Goal: Task Accomplishment & Management: Use online tool/utility

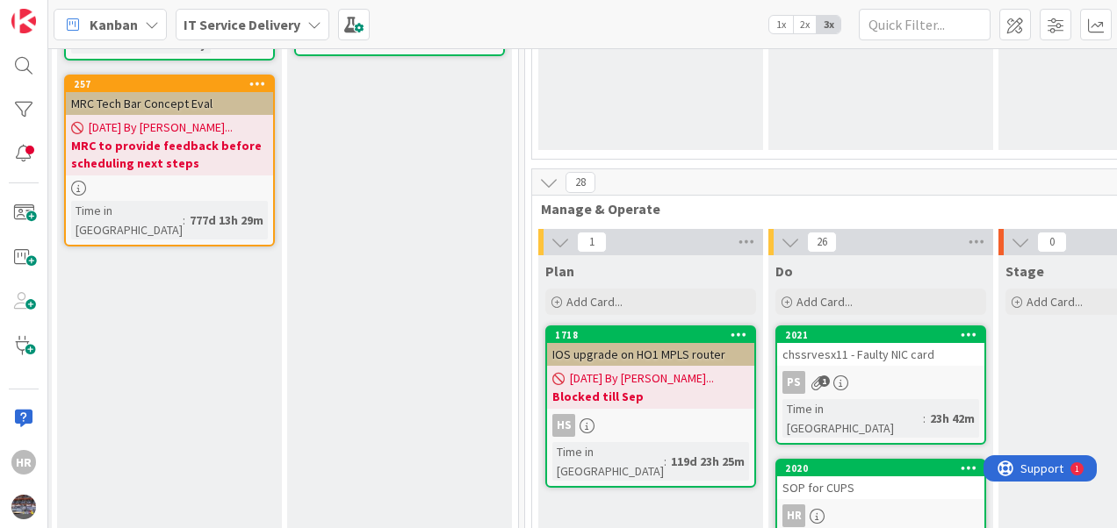
scroll to position [592, 507]
click at [799, 294] on span "Add Card..." at bounding box center [823, 302] width 56 height 16
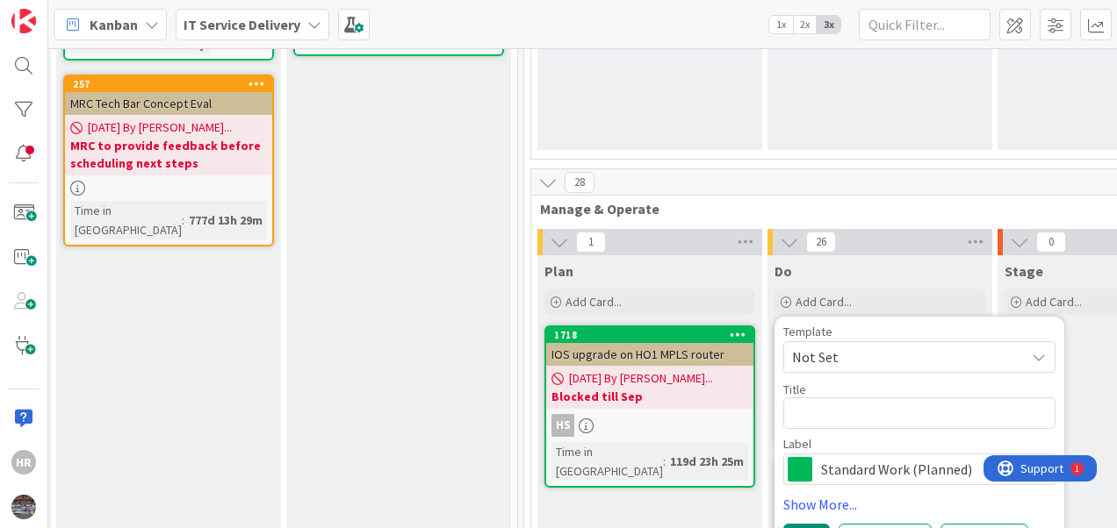
click at [853, 398] on textarea at bounding box center [919, 414] width 272 height 32
type textarea "x"
type textarea "S"
type textarea "x"
type textarea "SA"
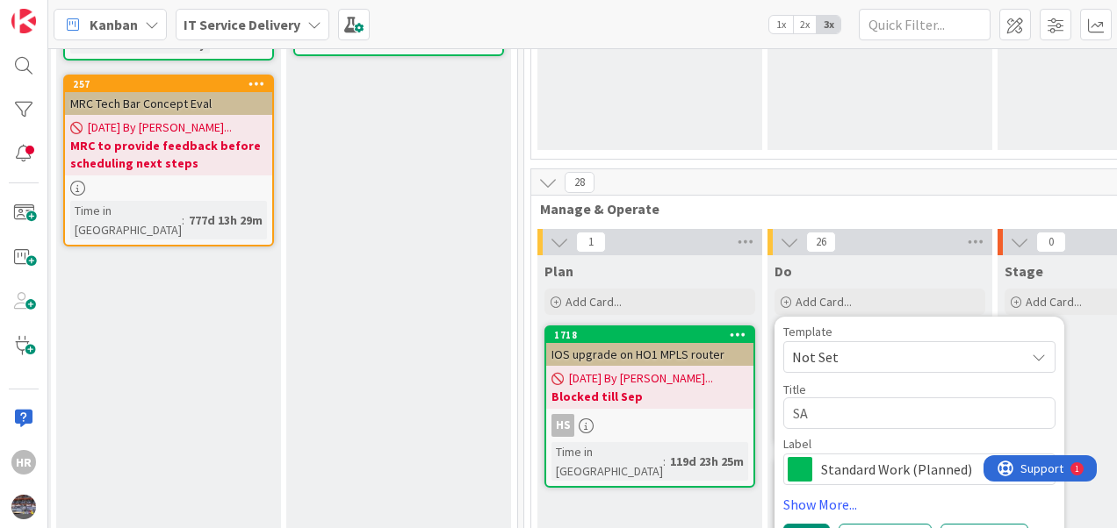
type textarea "x"
type textarea "SAP"
type textarea "x"
type textarea "SAP"
type textarea "x"
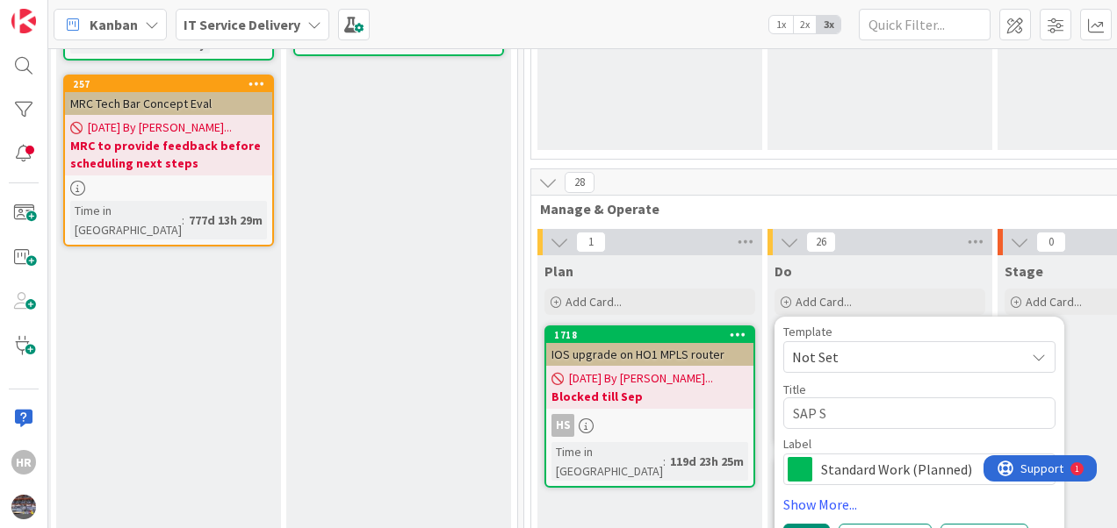
type textarea "SAP Sa"
type textarea "x"
type textarea "SAP San"
type textarea "x"
type textarea "SAP Sand"
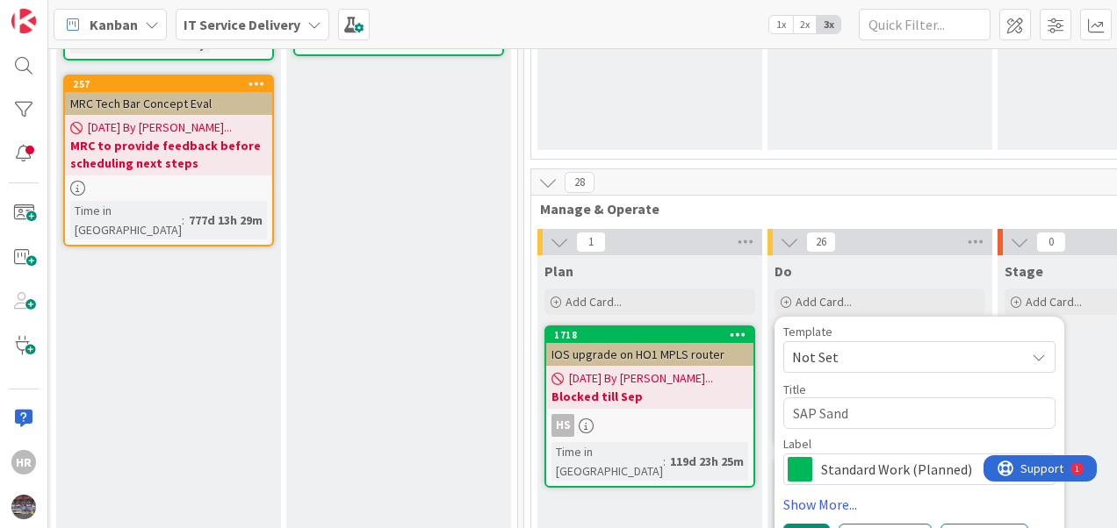
type textarea "x"
type textarea "SAP Sandb"
type textarea "x"
type textarea "SAP Sandbo"
type textarea "x"
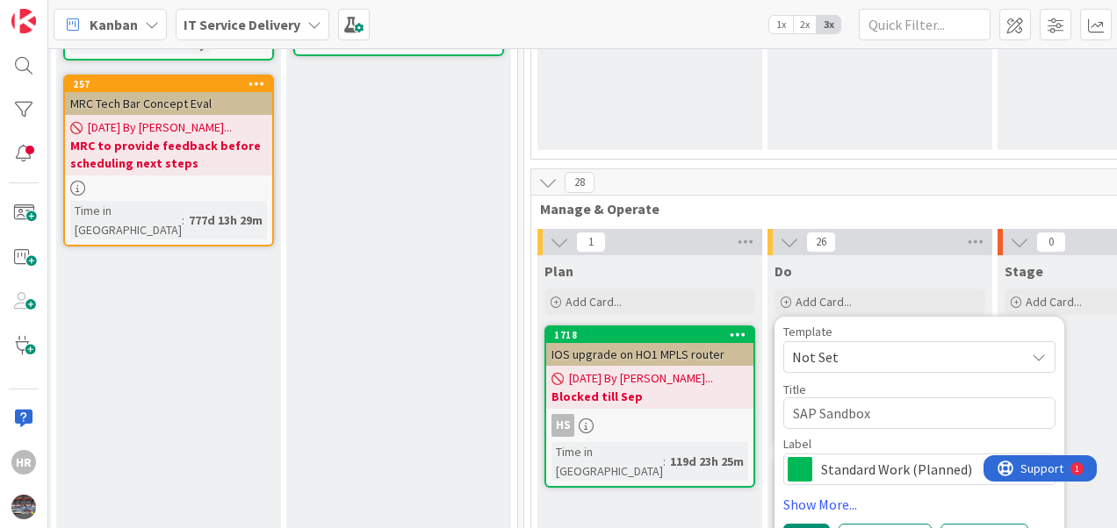
type textarea "SAP Sandbox"
type textarea "x"
type textarea "SAP Sandbox s"
type textarea "x"
type textarea "SAP Sandbox se"
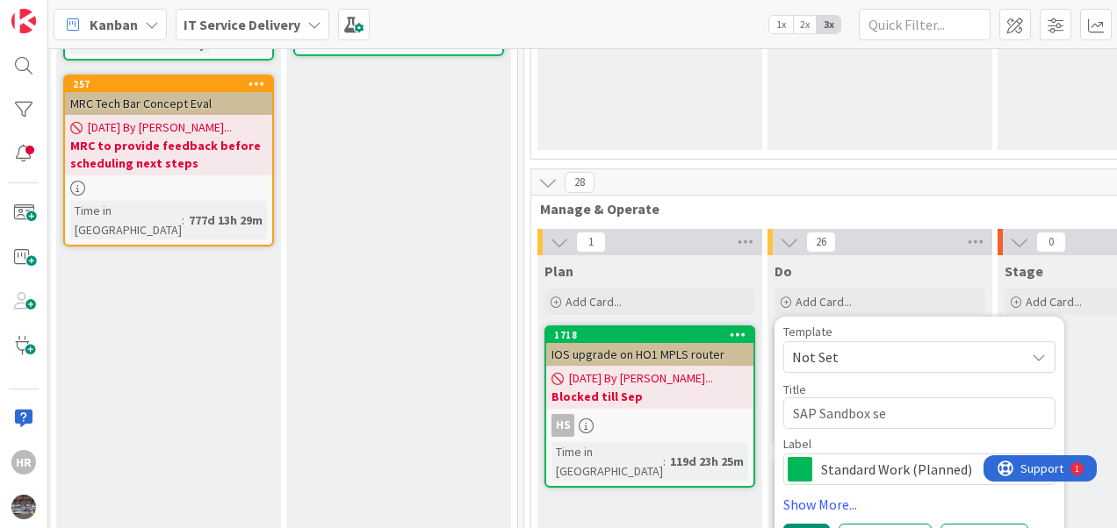
type textarea "x"
type textarea "SAP Sandbox seve"
type textarea "x"
type textarea "SAP Sandbox sever"
type textarea "x"
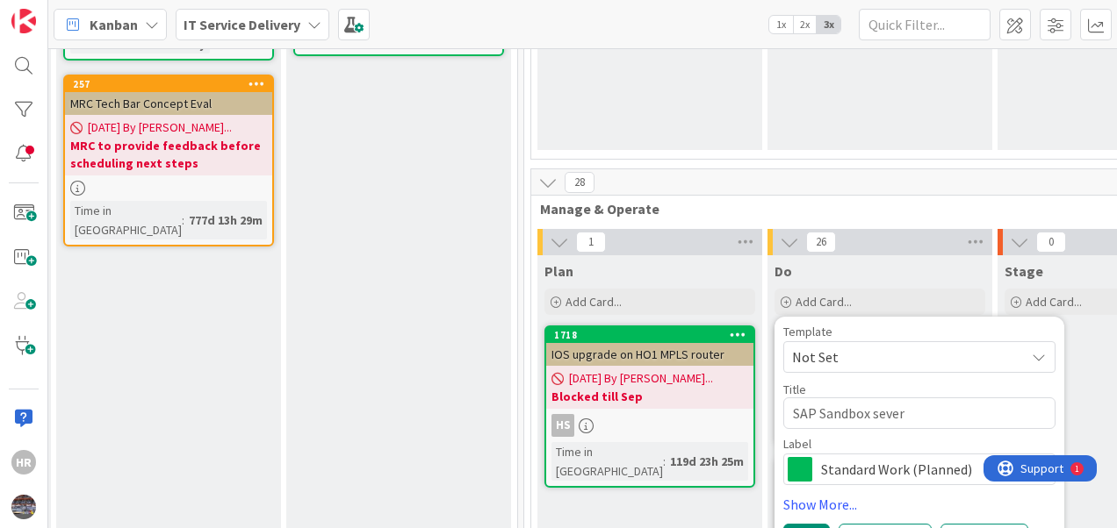
type textarea "SAP Sandbox sever"
type textarea "x"
type textarea "SAP Sandbox sever P"
type textarea "x"
type textarea "SAP Sandbox sever"
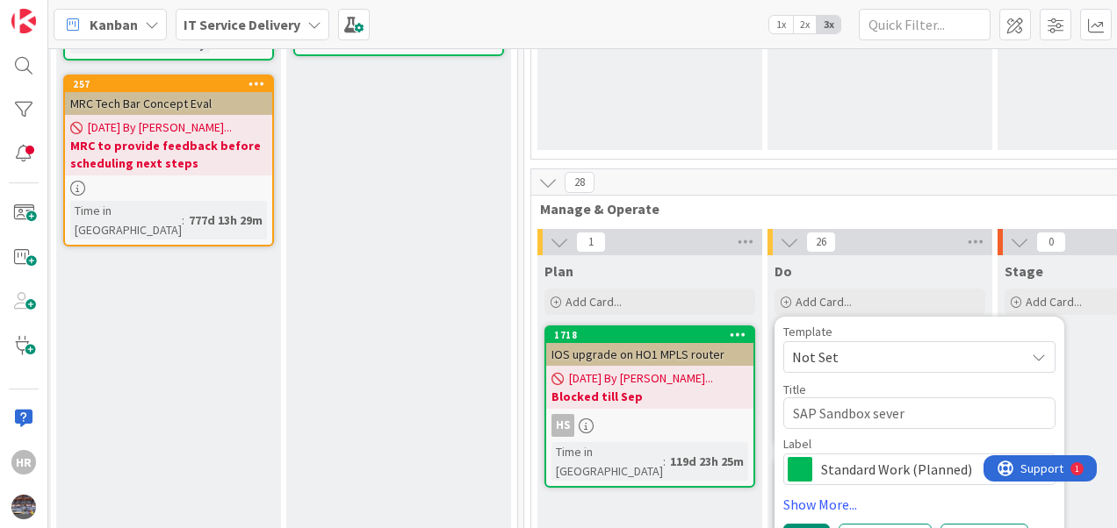
type textarea "x"
type textarea "SAP Sandbox sever p"
type textarea "x"
type textarea "SAP Sandbox sever pa"
type textarea "x"
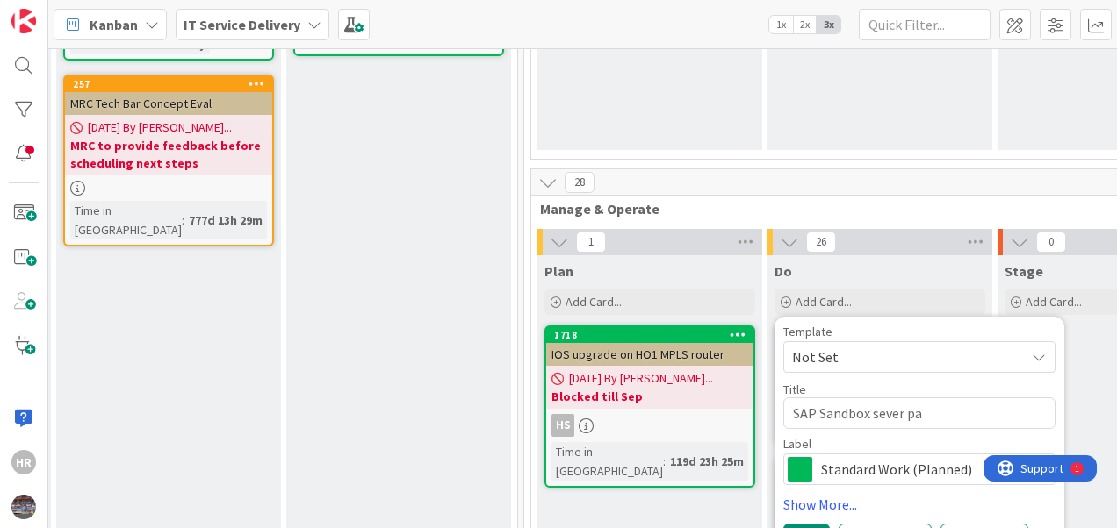
type textarea "SAP Sandbox sever pat"
type textarea "x"
type textarea "SAP Sandbox sever patc"
type textarea "x"
type textarea "SAP Sandbox sever patch"
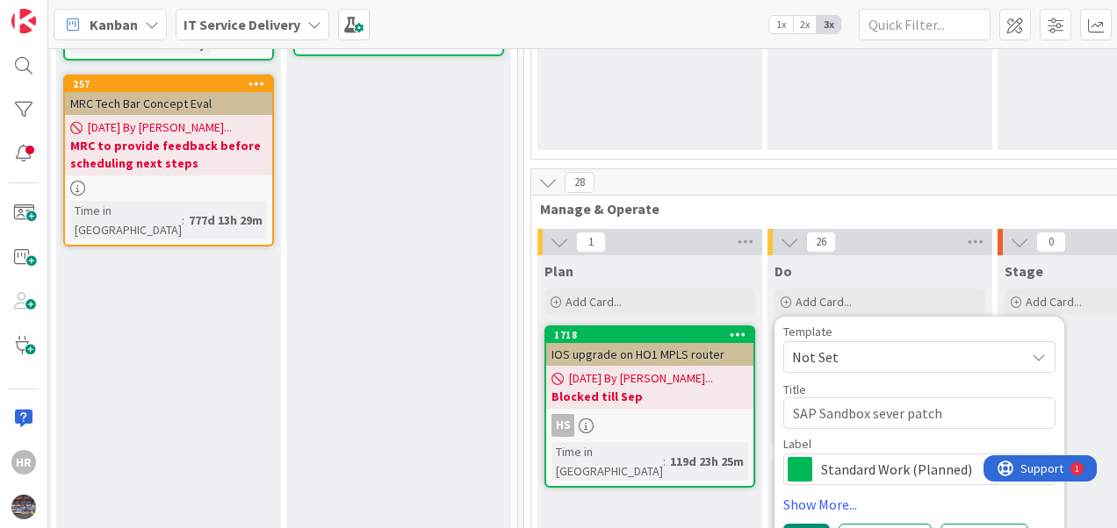
type textarea "x"
type textarea "SAP Sandbox sever patch u"
type textarea "x"
type textarea "SAP Sandbox sever patch up"
type textarea "x"
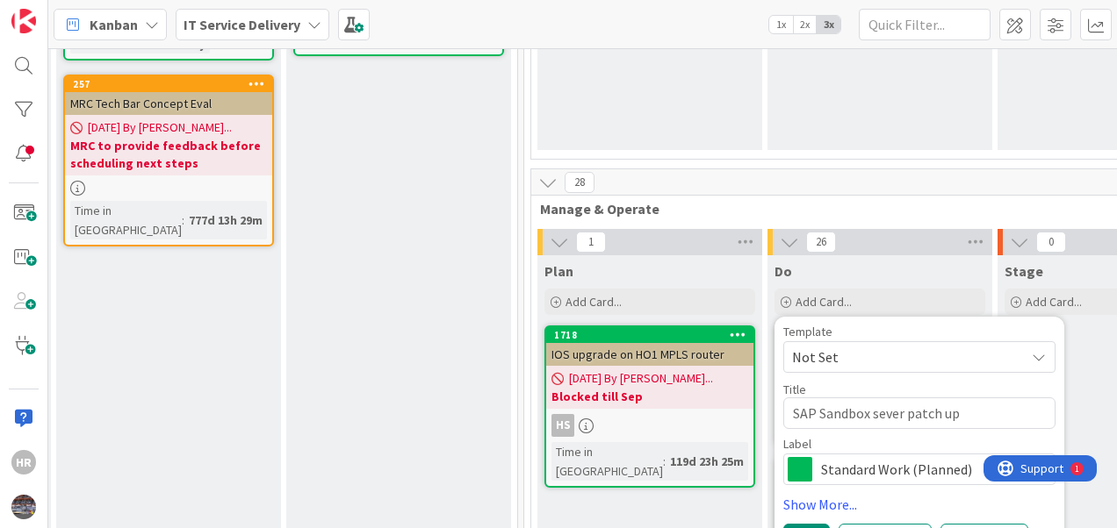
type textarea "SAP Sandbox sever patch upd"
type textarea "x"
type textarea "SAP Sandbox sever patch upda"
type textarea "x"
type textarea "SAP Sandbox sever patch updat"
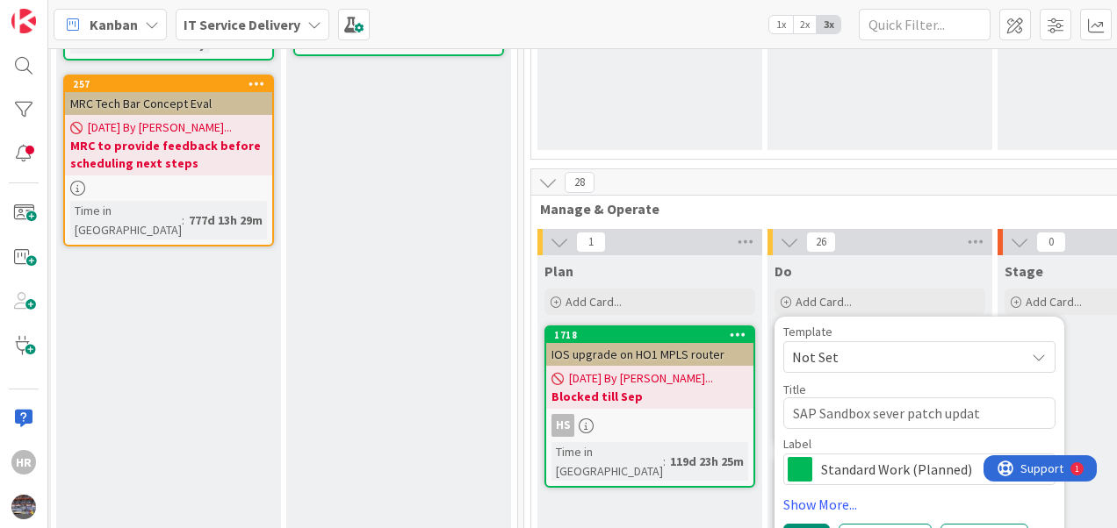
type textarea "x"
type textarea "SAP Sandbox sever patch update"
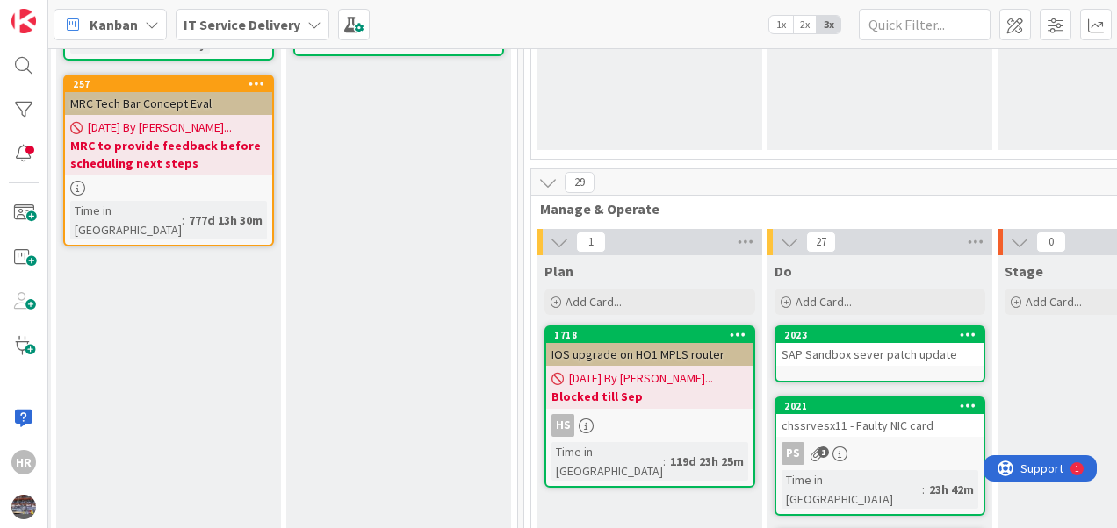
click at [887, 343] on div "SAP Sandbox sever patch update" at bounding box center [879, 354] width 207 height 23
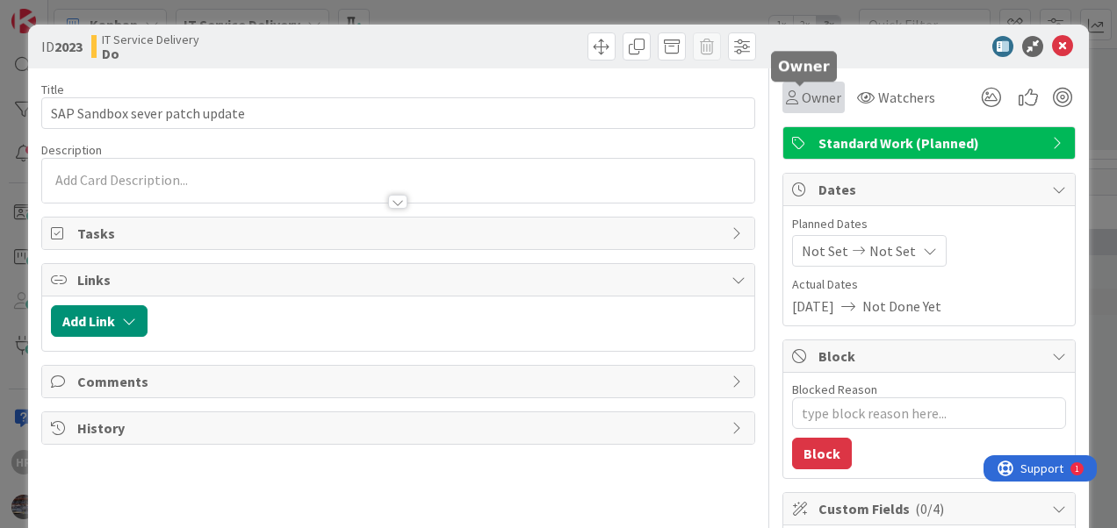
click at [816, 102] on span "Owner" at bounding box center [821, 97] width 40 height 21
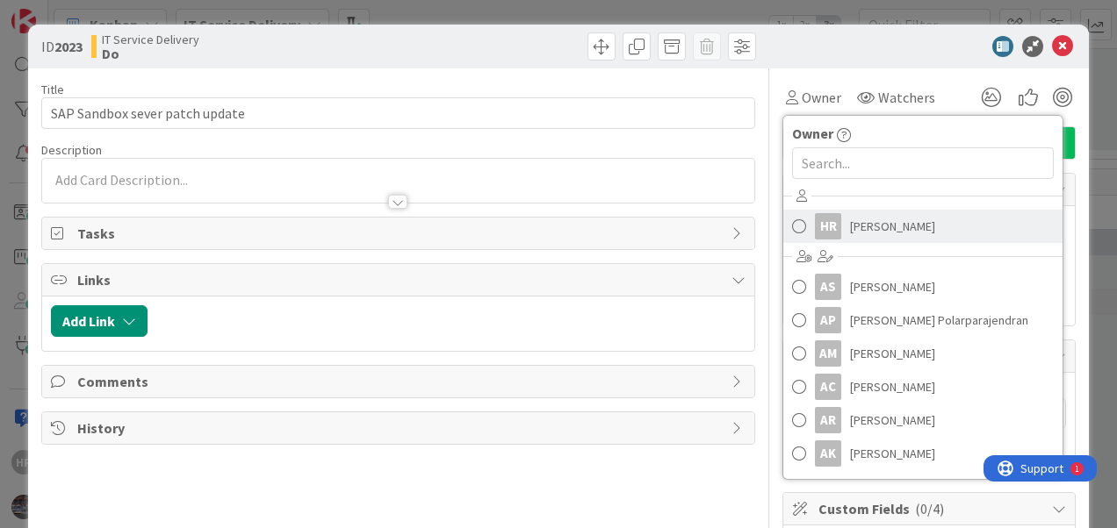
click at [850, 225] on span "Hafeezur Rahman" at bounding box center [892, 226] width 85 height 26
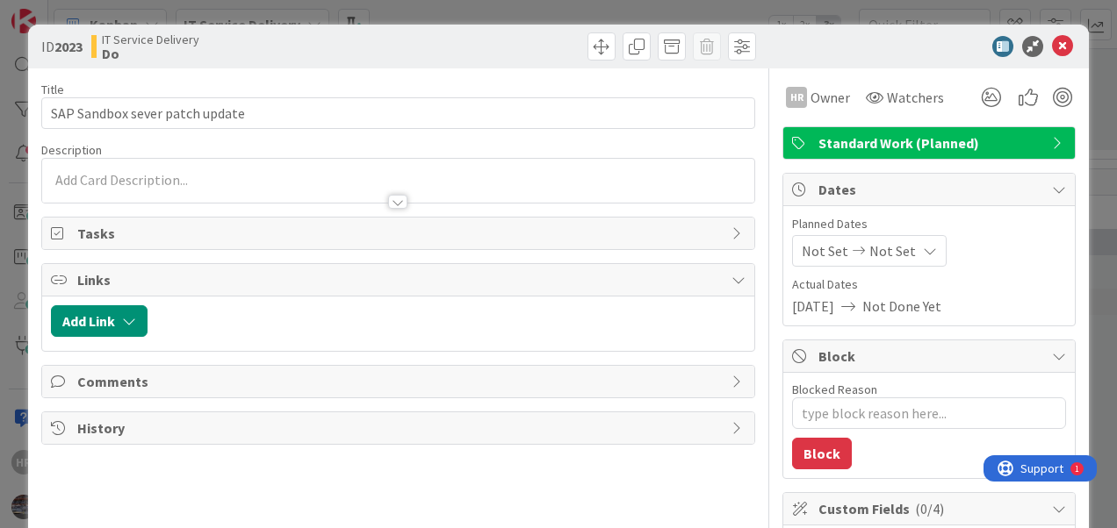
type textarea "x"
click at [834, 260] on div "Not Set Not Set" at bounding box center [869, 251] width 155 height 32
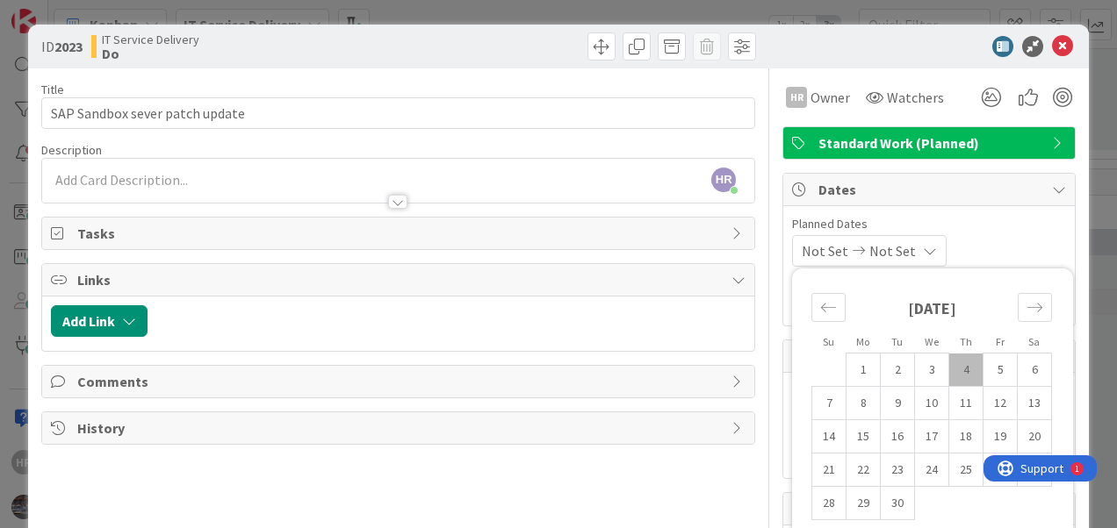
click at [959, 370] on td "4" at bounding box center [966, 370] width 34 height 33
type input "09/04/2025"
type textarea "x"
click at [953, 363] on td "4" at bounding box center [966, 370] width 34 height 33
type input "09/04/2025"
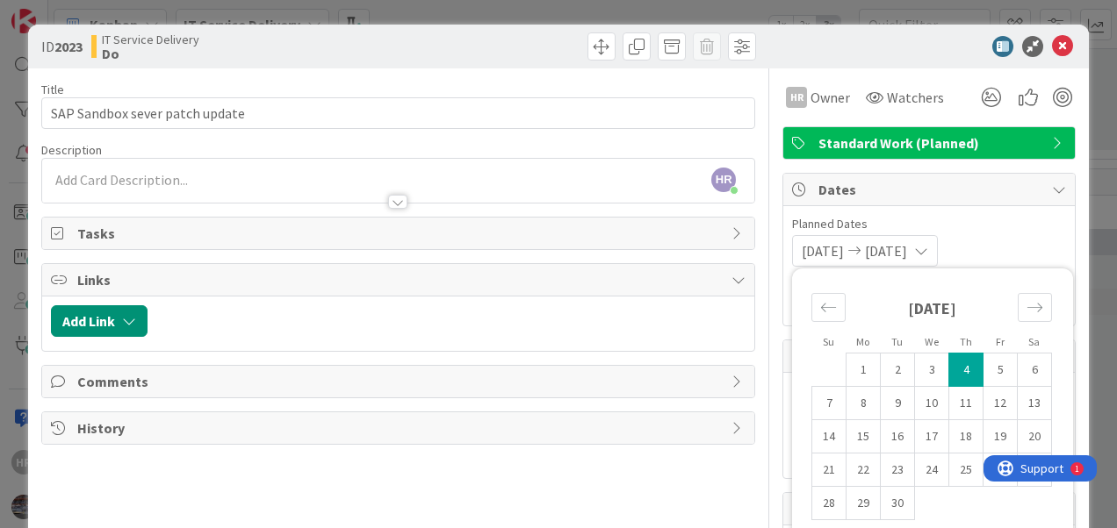
click at [994, 243] on div "09/04/2025 09/04/2025 Su Mo Tu We Th Fr Sa August 2025 1 2 3 4 5 6 7 8 9 10 11 …" at bounding box center [929, 251] width 274 height 32
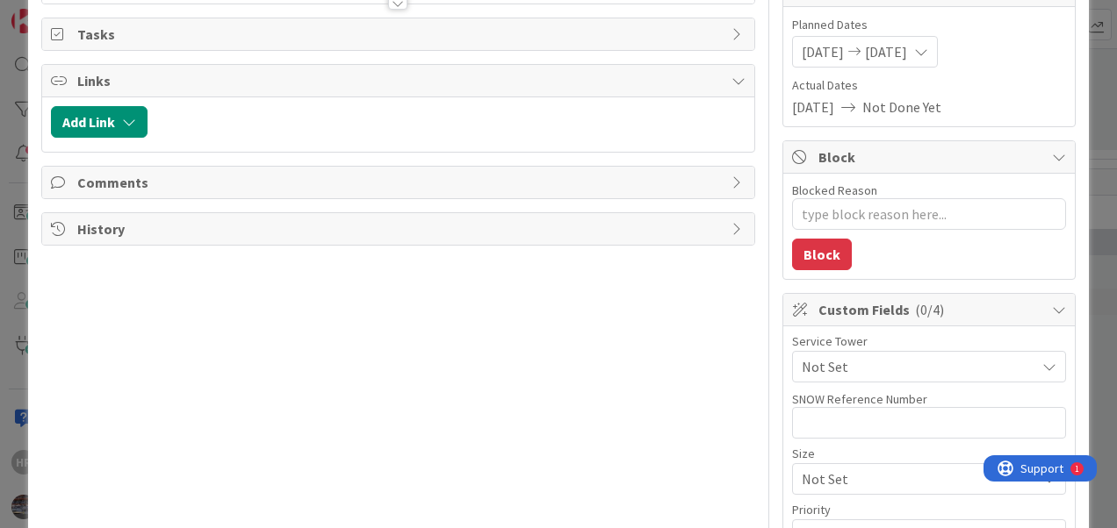
scroll to position [200, 0]
click at [846, 374] on div "Not Set" at bounding box center [929, 366] width 274 height 32
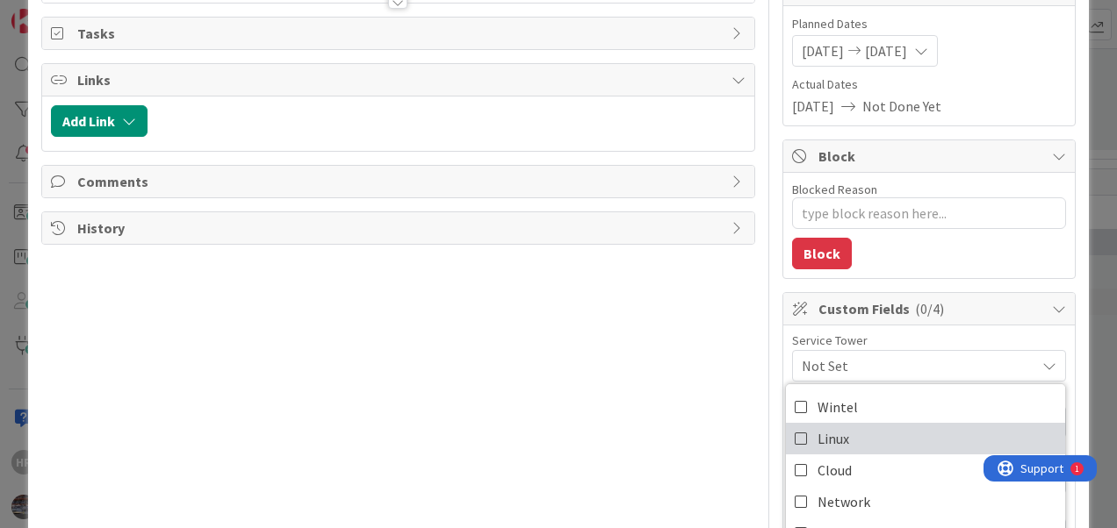
click at [821, 428] on span "Linux" at bounding box center [833, 439] width 32 height 26
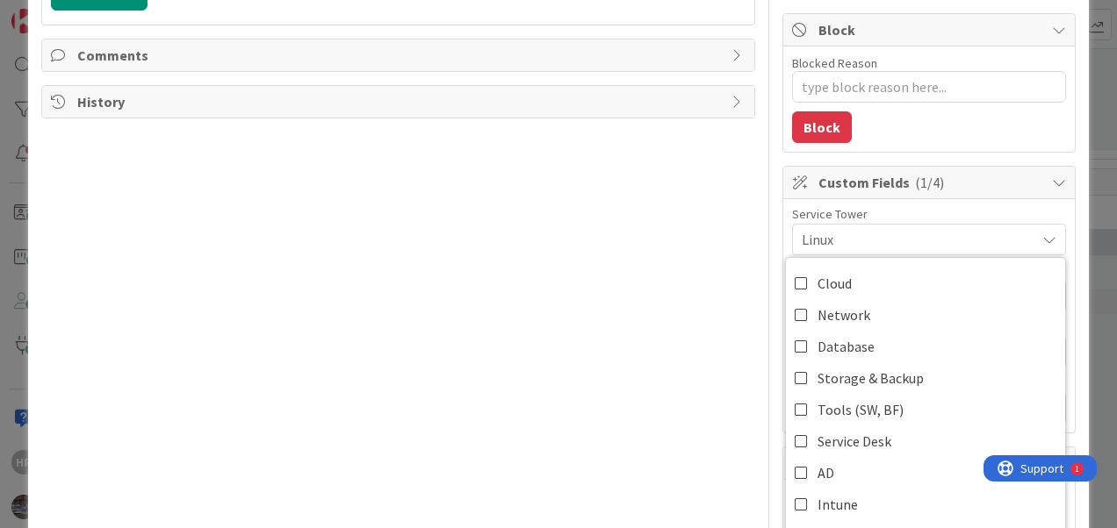
scroll to position [61, 0]
click at [681, 367] on div "Title 30 / 128 SAP Sandbox sever patch update Description HR Hafeezur Rahman ju…" at bounding box center [398, 188] width 714 height 892
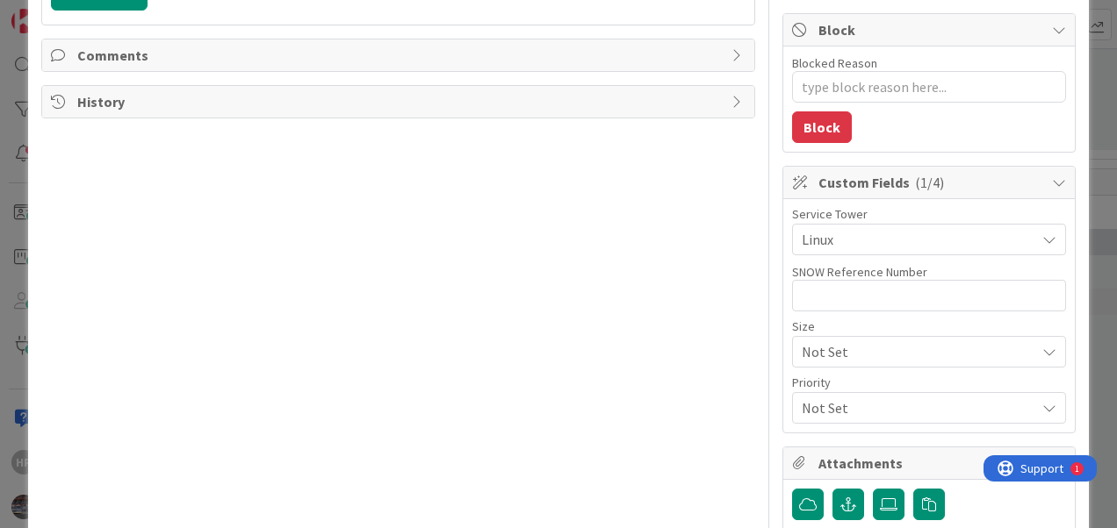
click at [869, 342] on span "Not Set" at bounding box center [913, 352] width 225 height 25
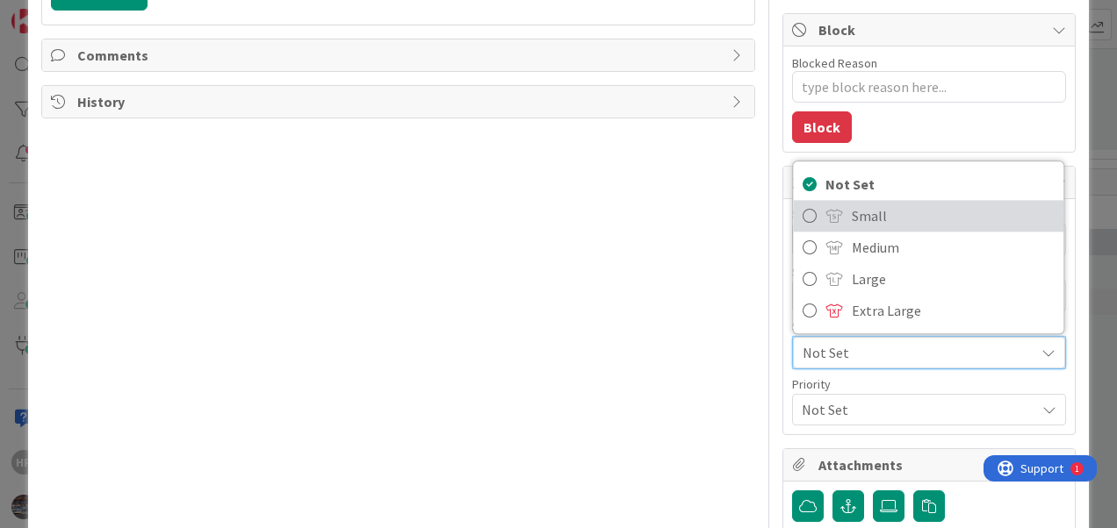
click at [808, 217] on link "Small" at bounding box center [929, 216] width 270 height 32
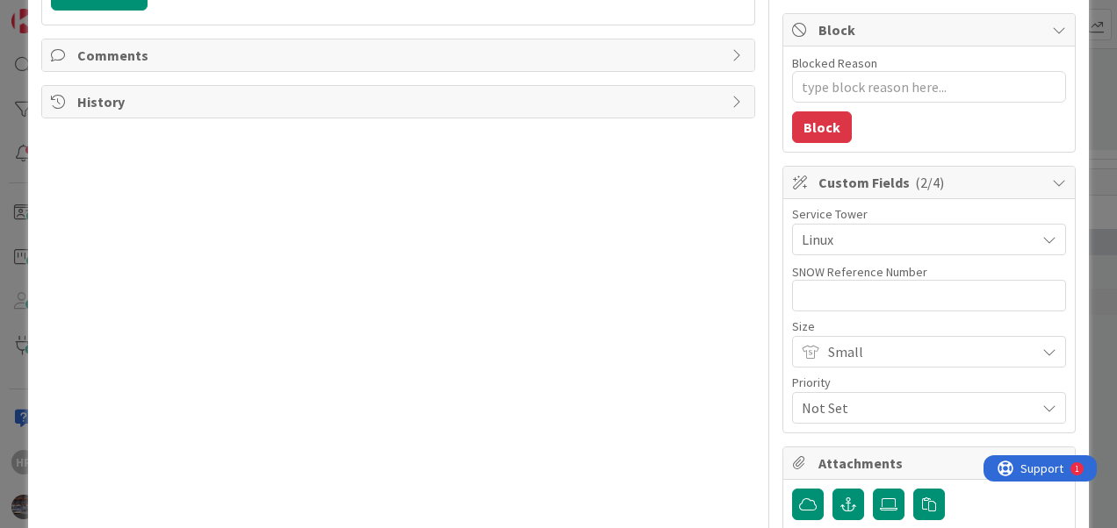
scroll to position [428, 0]
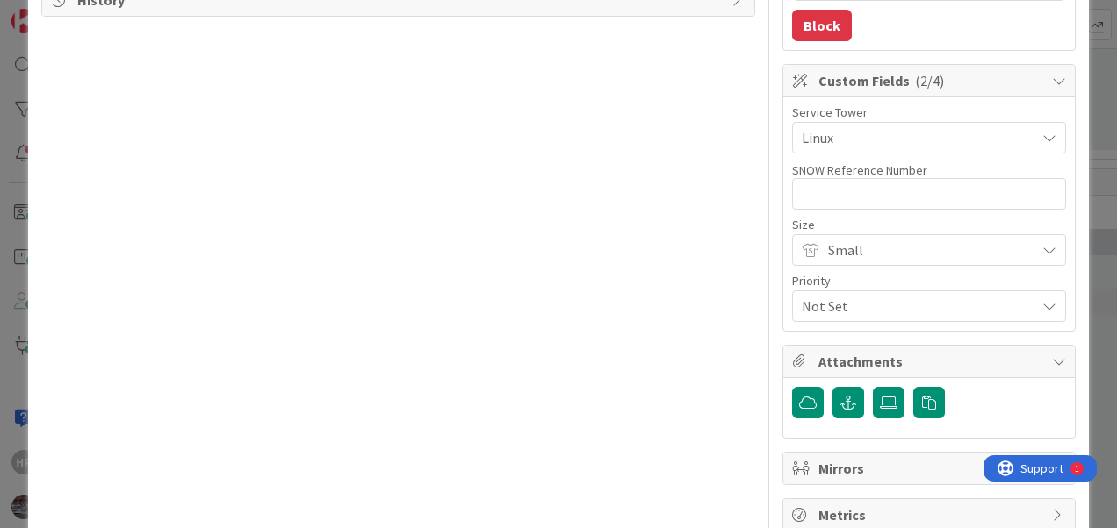
click at [824, 305] on span "Not Set" at bounding box center [913, 306] width 225 height 25
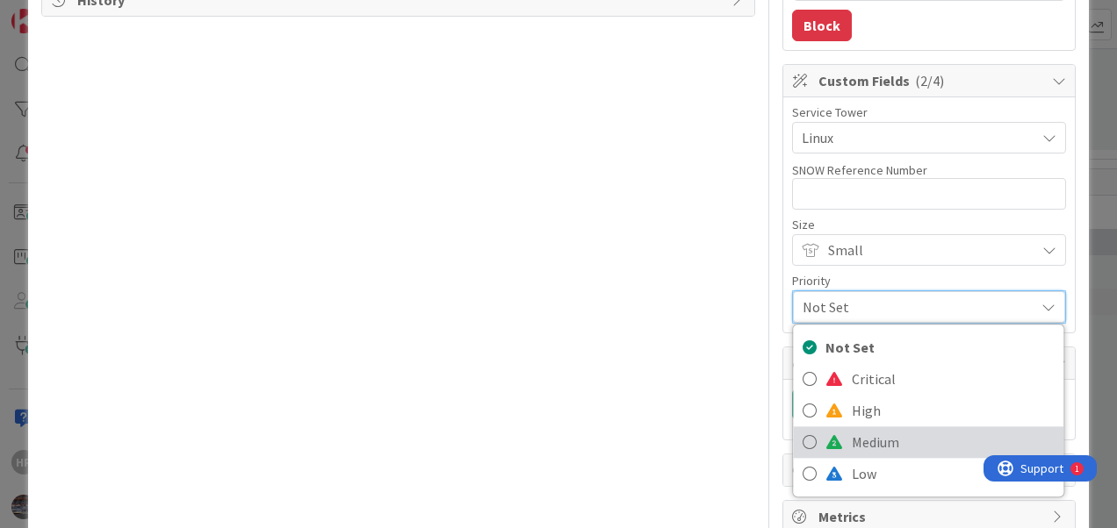
click at [834, 437] on link "Medium" at bounding box center [929, 443] width 270 height 32
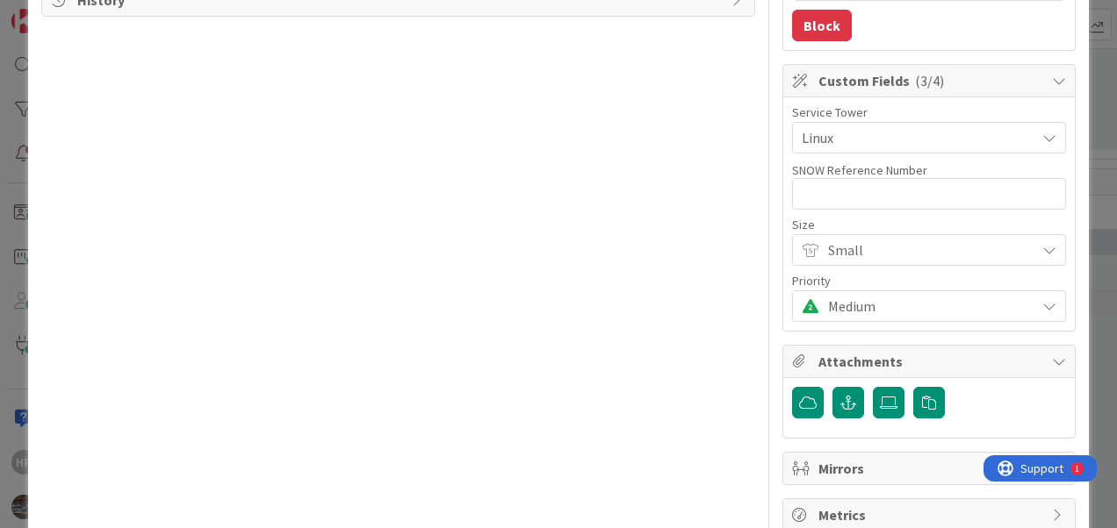
type textarea "x"
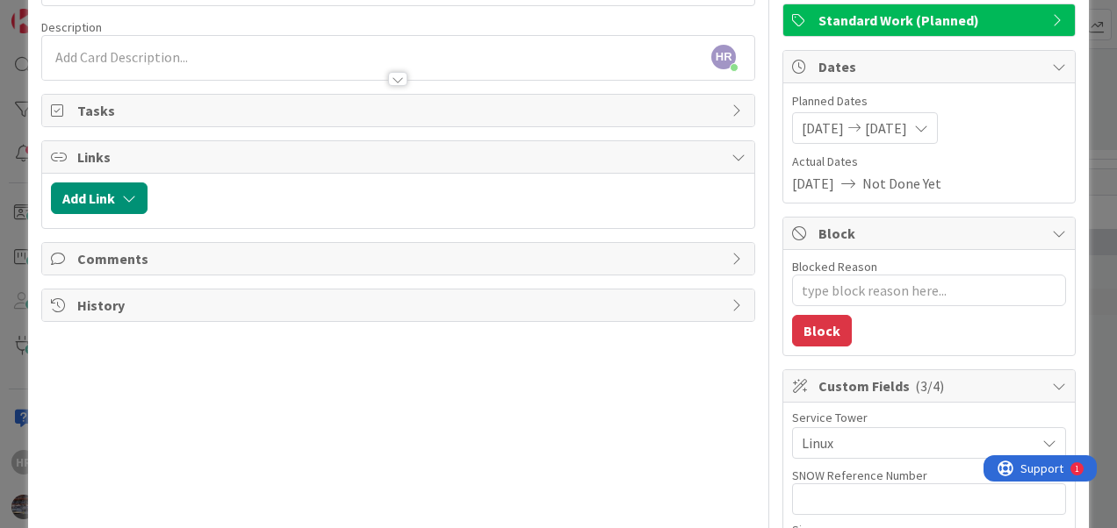
scroll to position [0, 0]
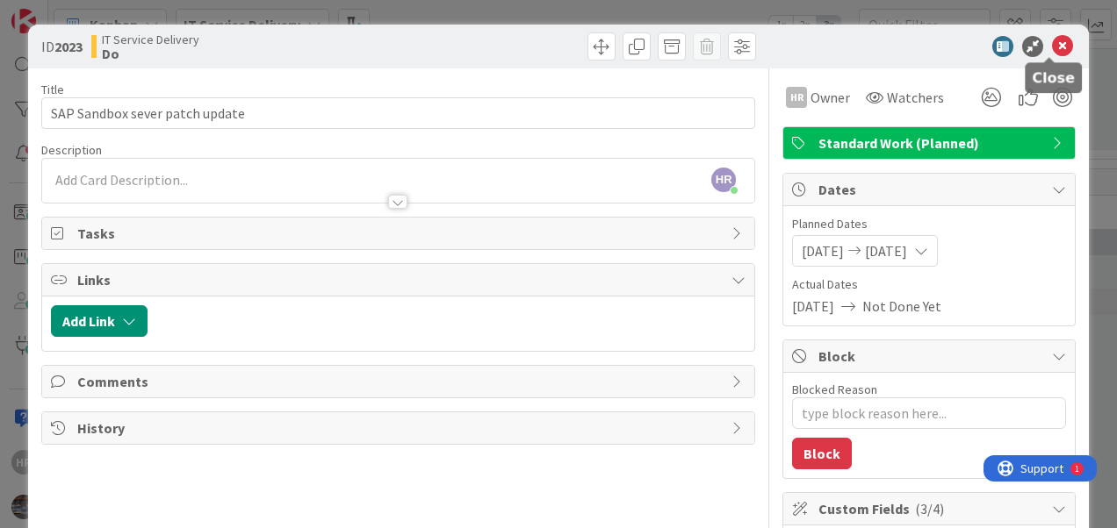
click at [1053, 46] on icon at bounding box center [1062, 46] width 21 height 21
